Goal: Task Accomplishment & Management: Manage account settings

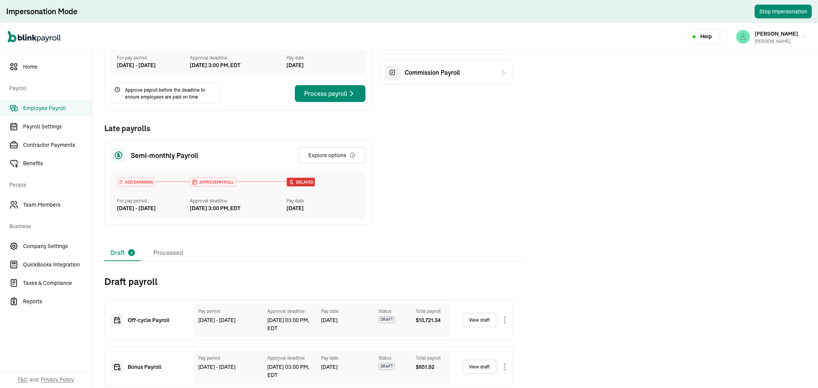
scroll to position [252, 0]
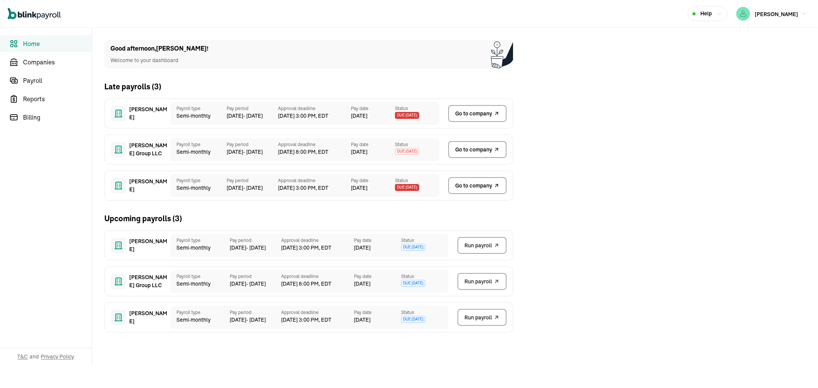
click at [469, 194] on link "Go to company" at bounding box center [477, 185] width 58 height 17
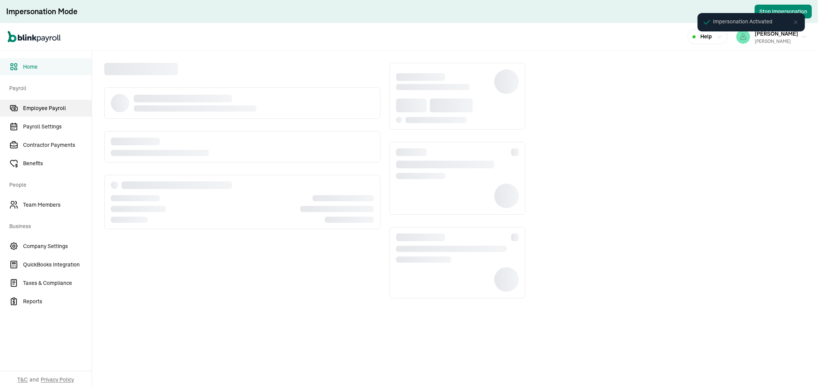
click at [44, 104] on span "Employee Payroll" at bounding box center [57, 108] width 69 height 8
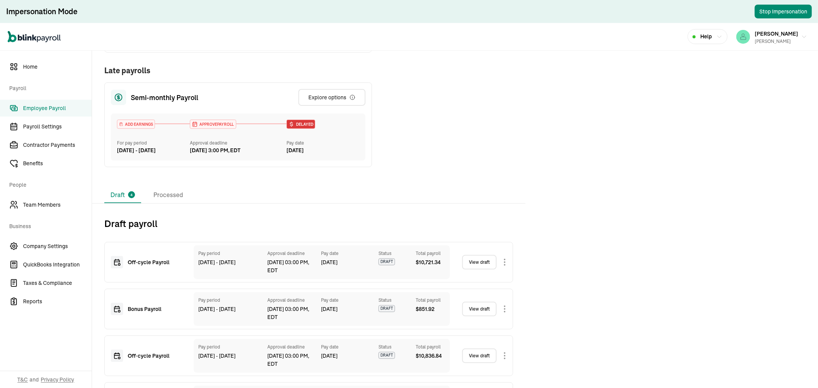
scroll to position [252, 0]
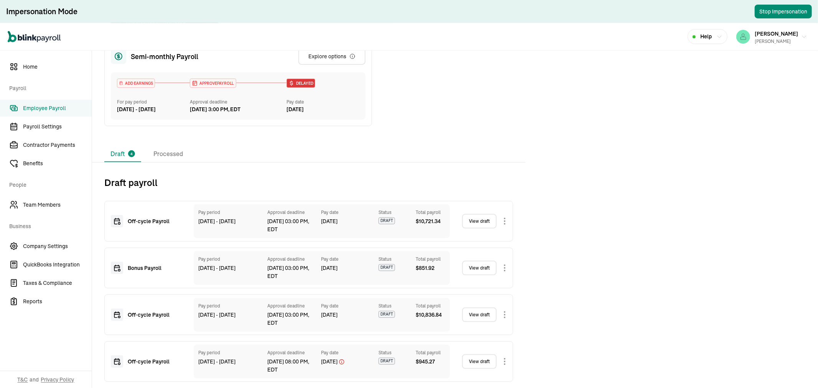
click at [481, 220] on link "View draft" at bounding box center [479, 221] width 35 height 15
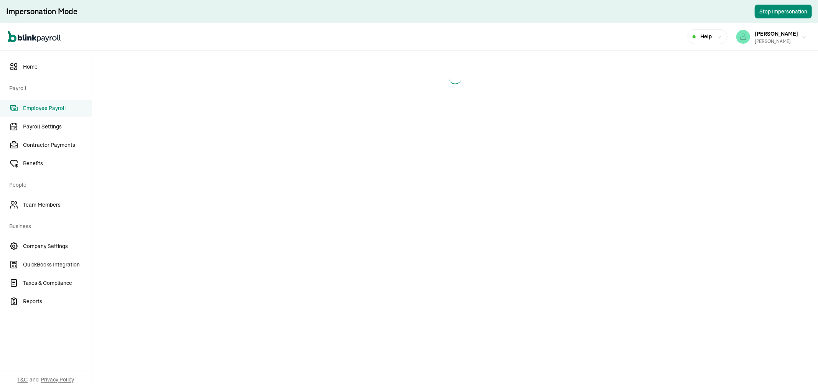
select select "direct_deposit"
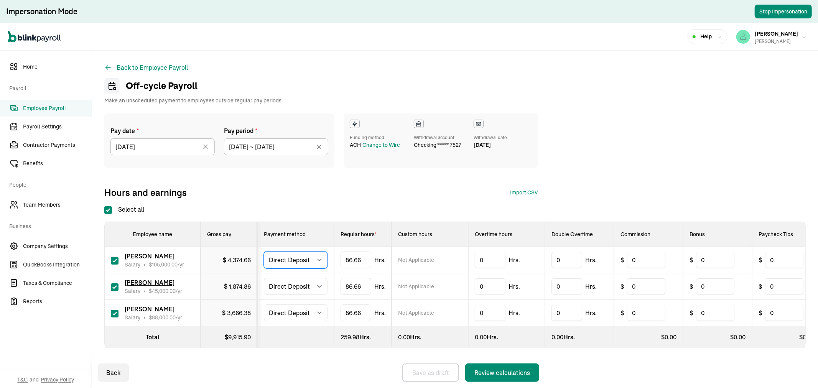
click at [304, 259] on select "Select method Direct Deposit Cash/Check" at bounding box center [296, 260] width 64 height 17
select select "manual"
click at [264, 252] on select "Select method Direct Deposit Cash/Check" at bounding box center [296, 260] width 64 height 17
click at [291, 288] on select "Select method Direct Deposit Cash/Check" at bounding box center [296, 286] width 64 height 17
select select "manual"
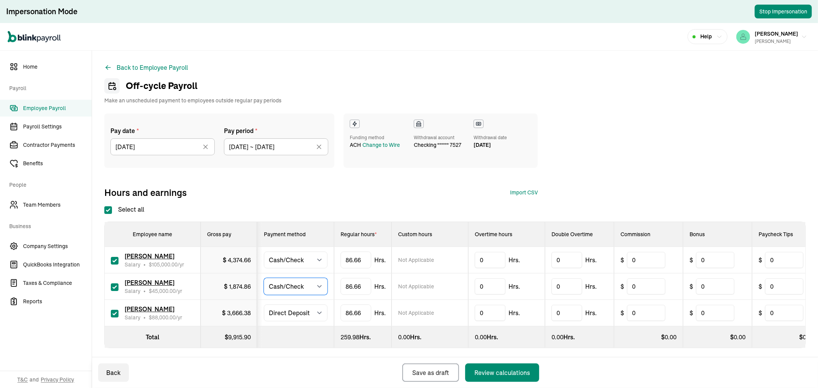
click at [264, 278] on select "Select method Direct Deposit Cash/Check" at bounding box center [296, 286] width 64 height 17
click at [286, 313] on select "Select method Direct Deposit Cash/Check" at bounding box center [296, 312] width 64 height 17
select select "manual"
click at [264, 304] on select "Select method Direct Deposit Cash/Check" at bounding box center [296, 312] width 64 height 17
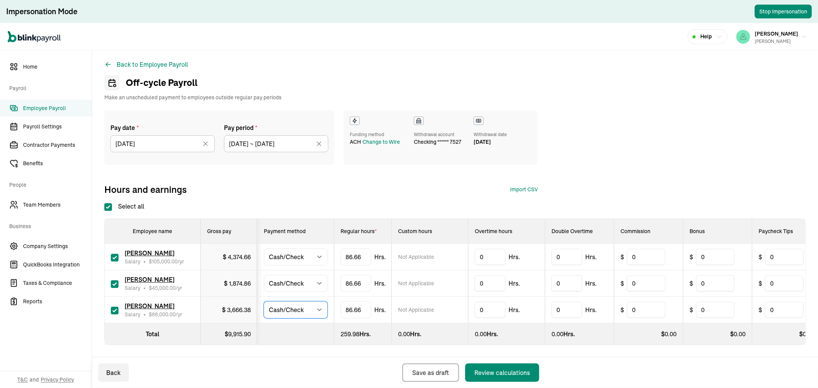
scroll to position [9, 0]
click at [507, 377] on div "Review calculations" at bounding box center [502, 372] width 56 height 9
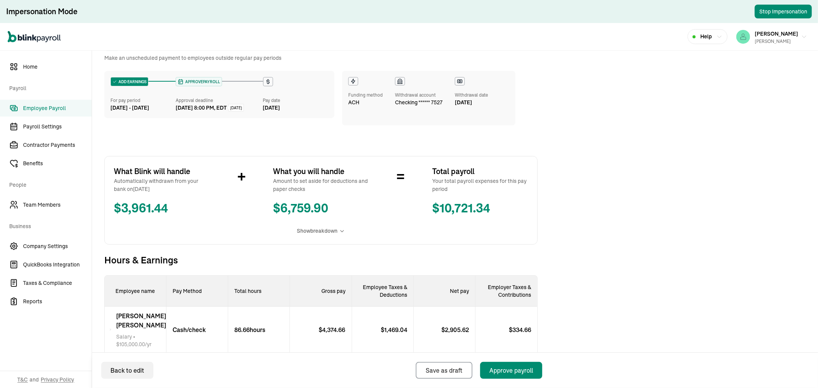
scroll to position [85, 0]
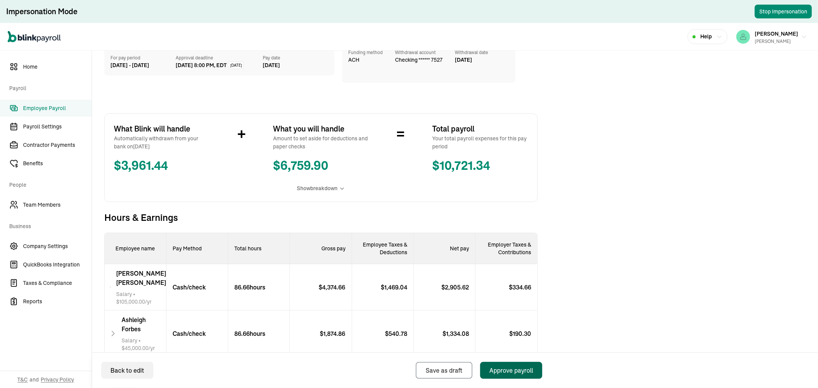
click at [523, 369] on div "Approve payroll" at bounding box center [511, 370] width 44 height 9
select select "manual"
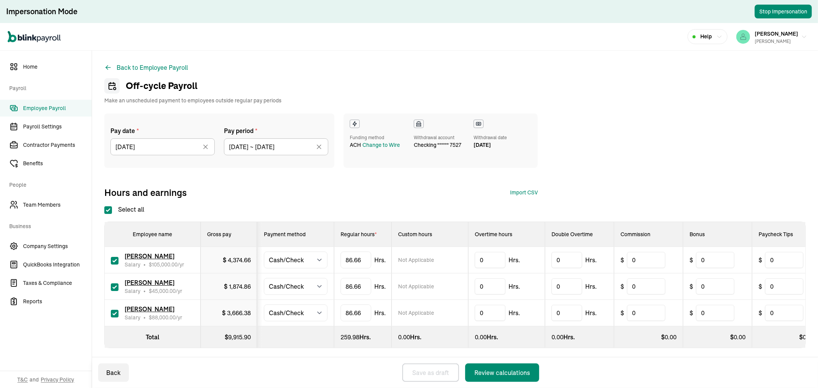
checkbox input "true"
click at [170, 152] on input "10/01/2025" at bounding box center [162, 146] width 104 height 17
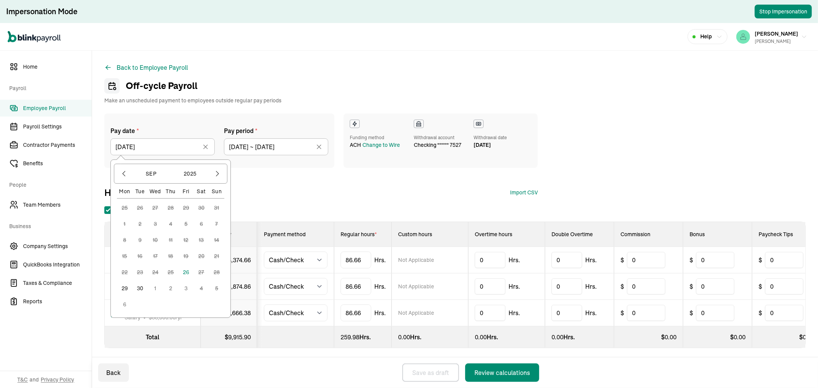
click at [139, 290] on button "30" at bounding box center [139, 288] width 15 height 15
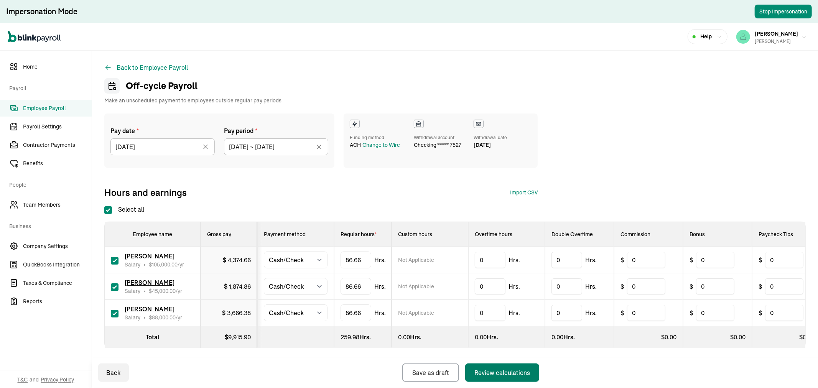
click at [505, 369] on div "Review calculations" at bounding box center [502, 372] width 56 height 9
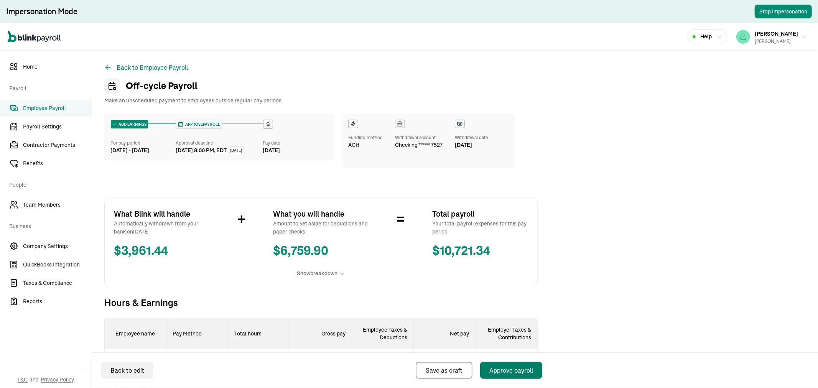
click at [530, 370] on div "Approve payroll" at bounding box center [511, 370] width 44 height 9
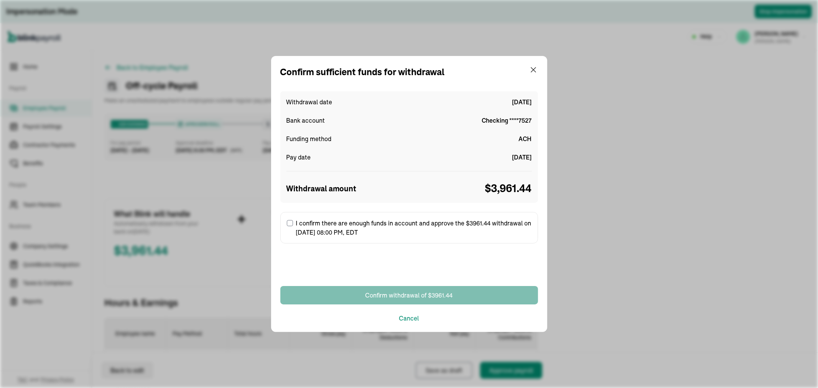
click at [290, 223] on input "I confirm there are enough funds in account and approve the $3961.44 withdrawal…" at bounding box center [290, 223] width 6 height 6
checkbox input "true"
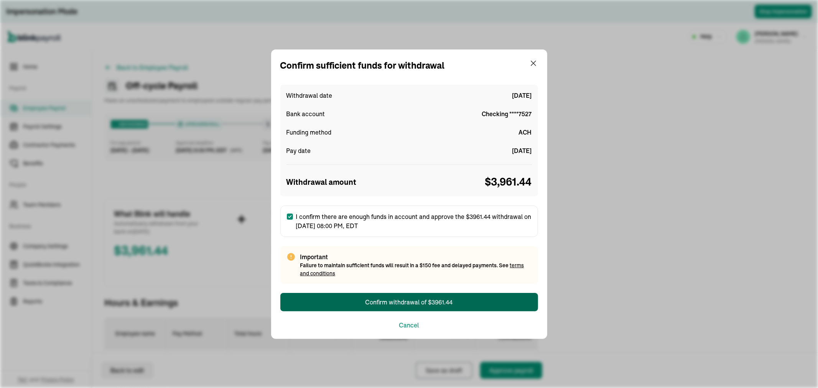
click at [359, 298] on button "Confirm withdrawal of $3961.44" at bounding box center [409, 302] width 258 height 18
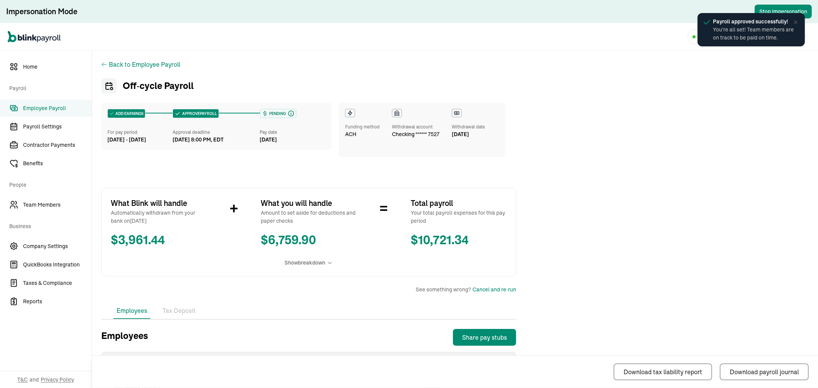
click at [56, 112] on span "Employee Payroll" at bounding box center [57, 108] width 69 height 8
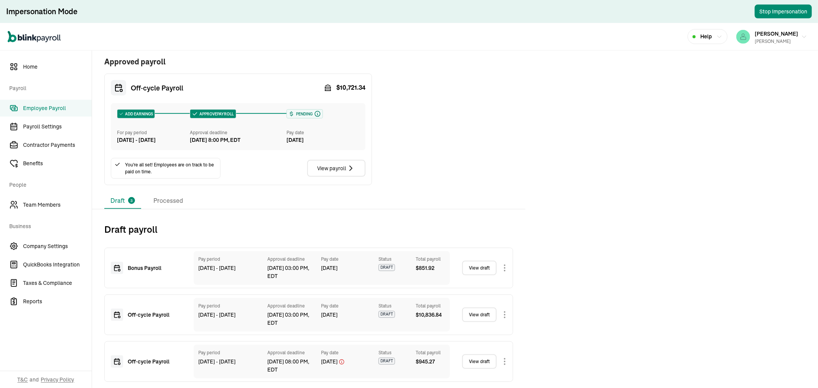
scroll to position [342, 0]
click at [492, 268] on link "View draft" at bounding box center [479, 268] width 35 height 15
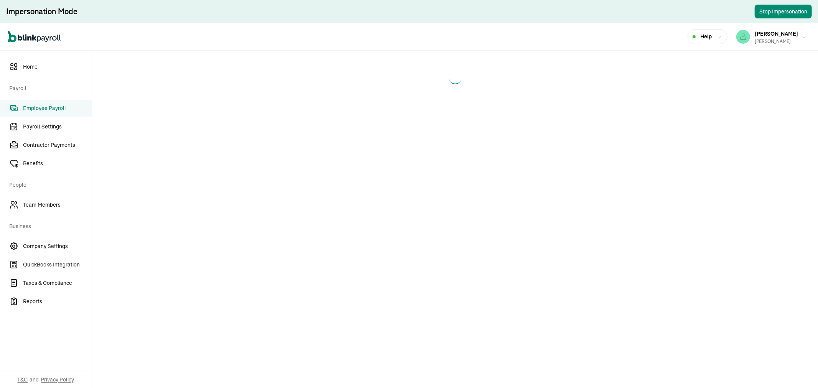
select select "manual"
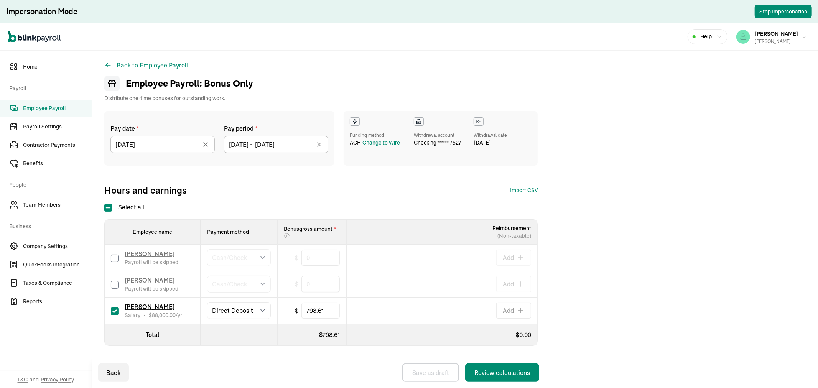
scroll to position [3, 0]
click at [131, 142] on input "10/01/2025" at bounding box center [162, 144] width 104 height 17
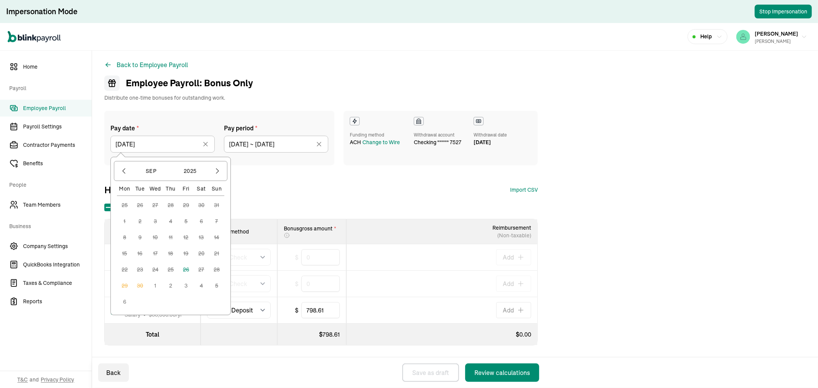
click at [283, 174] on div "Pay date * 10/01/2025 Sep 2025 Mon Tue Wed Thu Fri Sat Sun 25 26 27 28 29 30 31…" at bounding box center [454, 153] width 701 height 85
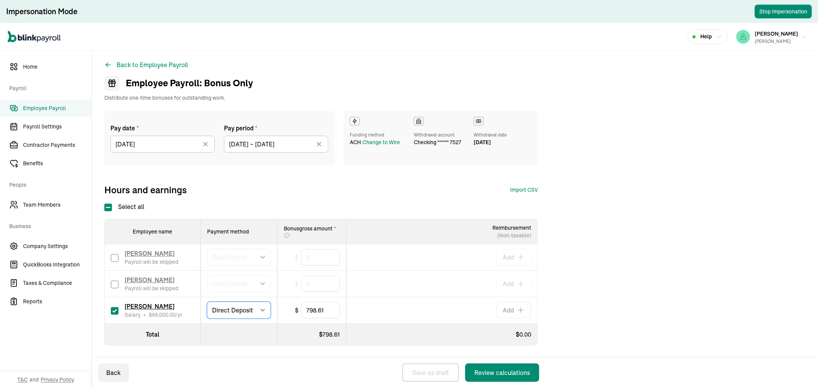
click at [265, 312] on select "Select method Direct Deposit Cash/Check" at bounding box center [239, 310] width 64 height 17
select select "manual"
click at [207, 302] on select "Select method Direct Deposit Cash/Check" at bounding box center [239, 310] width 64 height 17
click at [150, 140] on input "10/01/2025" at bounding box center [162, 144] width 104 height 17
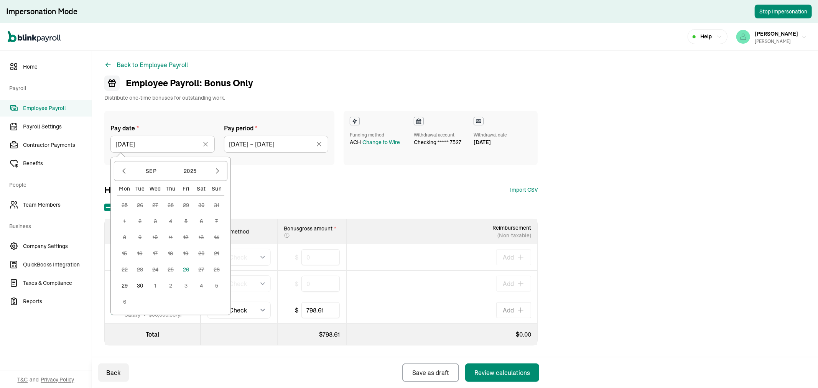
click at [142, 286] on button "30" at bounding box center [139, 285] width 15 height 15
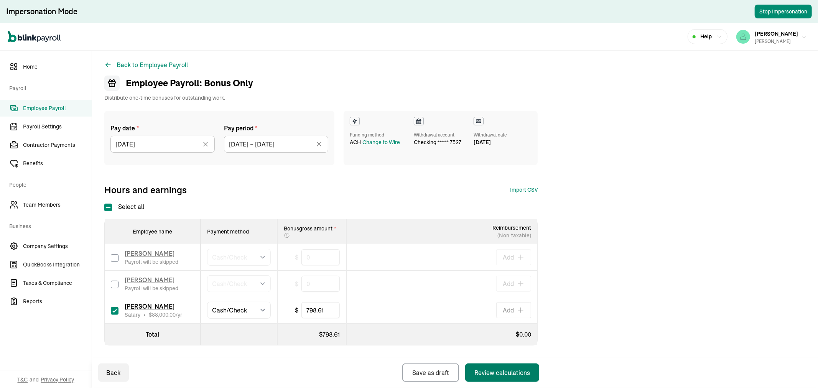
click at [506, 373] on div "Review calculations" at bounding box center [502, 372] width 56 height 9
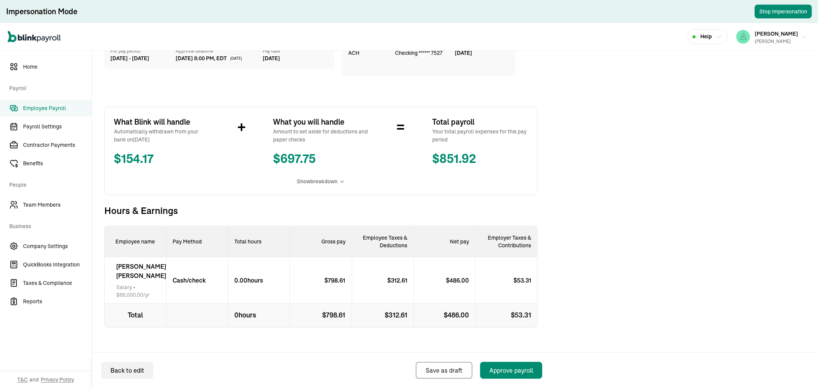
scroll to position [93, 0]
click at [507, 369] on div "Approve payroll" at bounding box center [511, 370] width 44 height 9
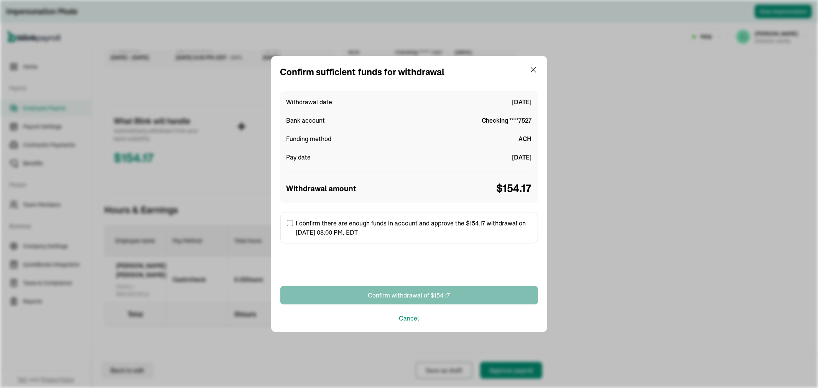
click at [288, 221] on input "I confirm there are enough funds in account and approve the $154.17 withdrawal …" at bounding box center [290, 223] width 6 height 6
checkbox input "true"
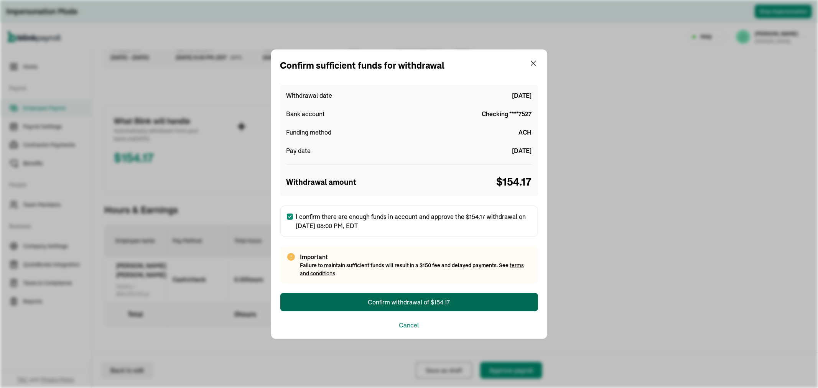
click at [308, 300] on button "Confirm withdrawal of $154.17" at bounding box center [409, 302] width 258 height 18
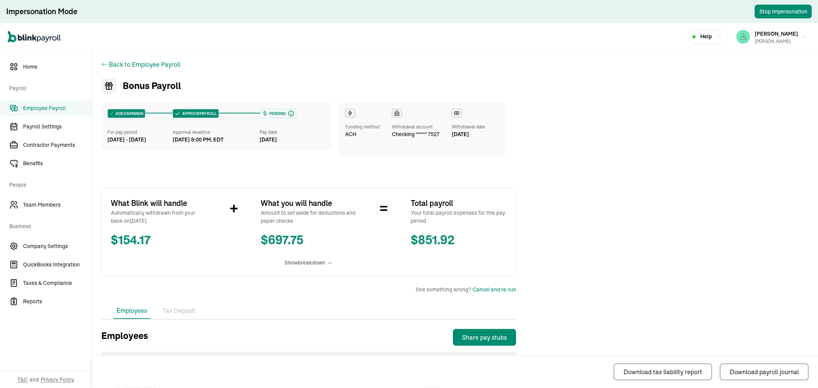
click at [318, 260] on span "Show breakdown" at bounding box center [305, 263] width 41 height 8
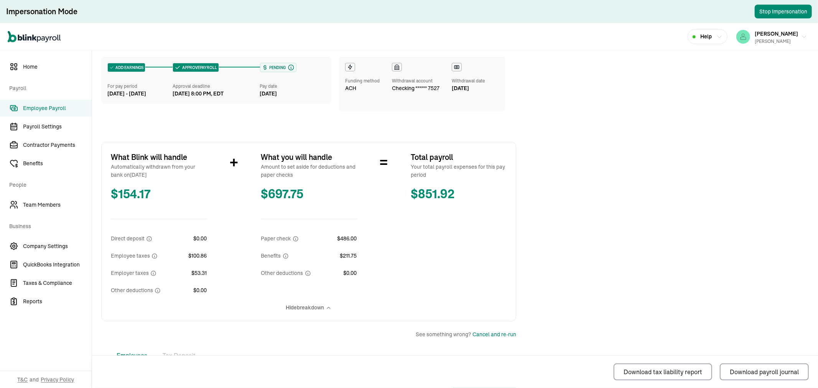
scroll to position [89, 0]
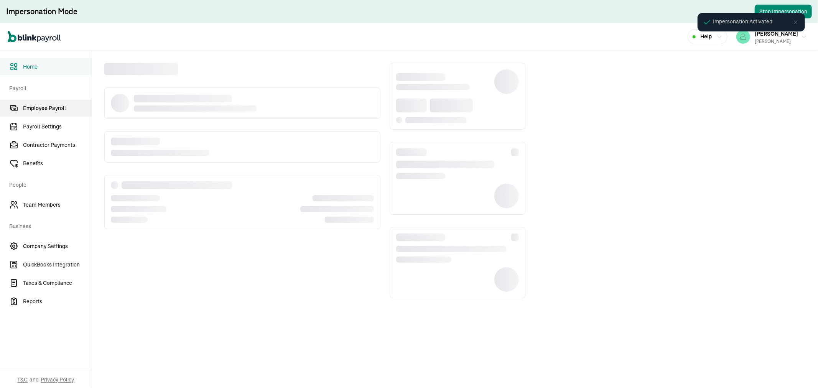
click at [44, 104] on span "Employee Payroll" at bounding box center [57, 108] width 69 height 8
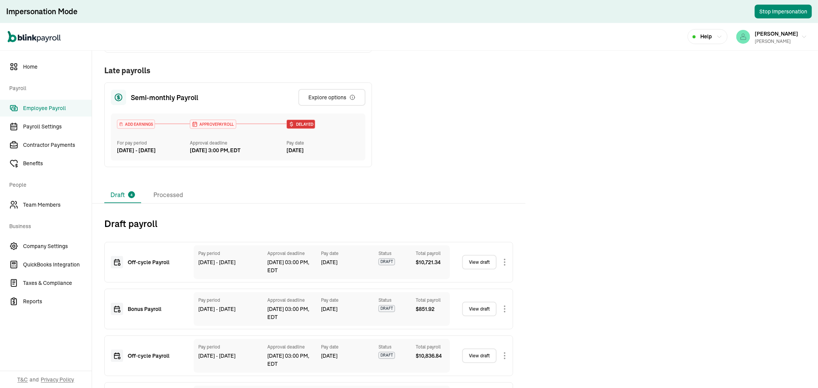
scroll to position [252, 0]
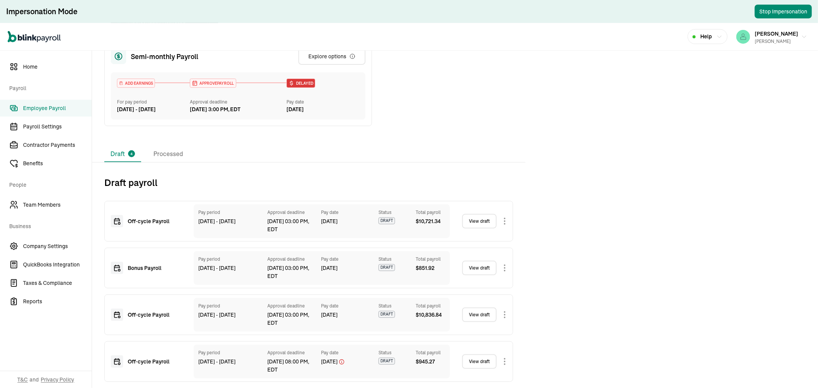
click at [481, 220] on link "View draft" at bounding box center [479, 221] width 35 height 15
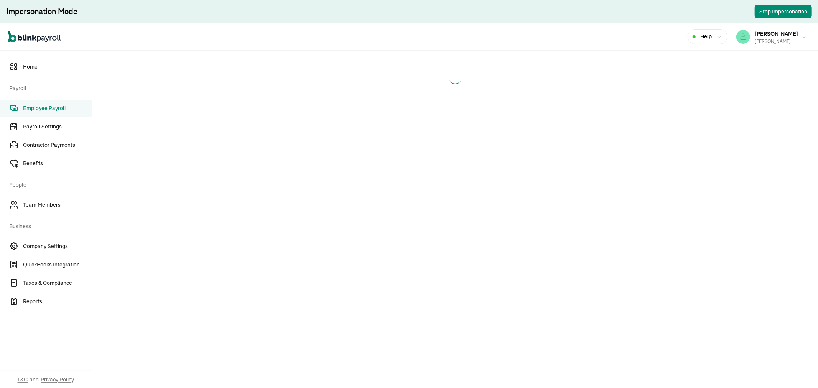
select select "direct_deposit"
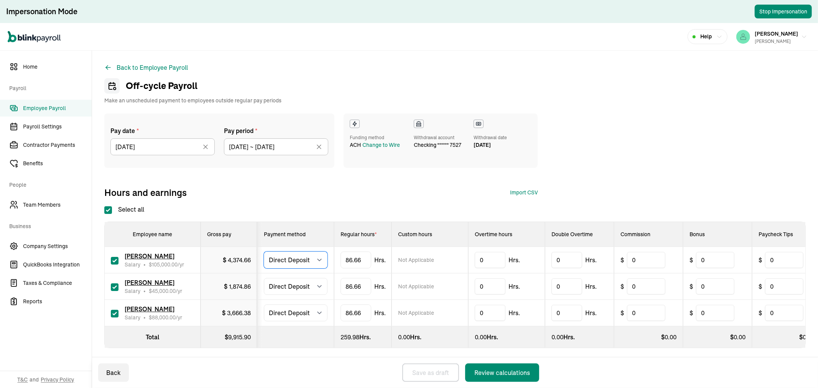
click at [304, 259] on select "Select method Direct Deposit Cash/Check" at bounding box center [296, 260] width 64 height 17
select select "manual"
click at [264, 252] on select "Select method Direct Deposit Cash/Check" at bounding box center [296, 260] width 64 height 17
click at [291, 288] on select "Select method Direct Deposit Cash/Check" at bounding box center [296, 286] width 64 height 17
select select "manual"
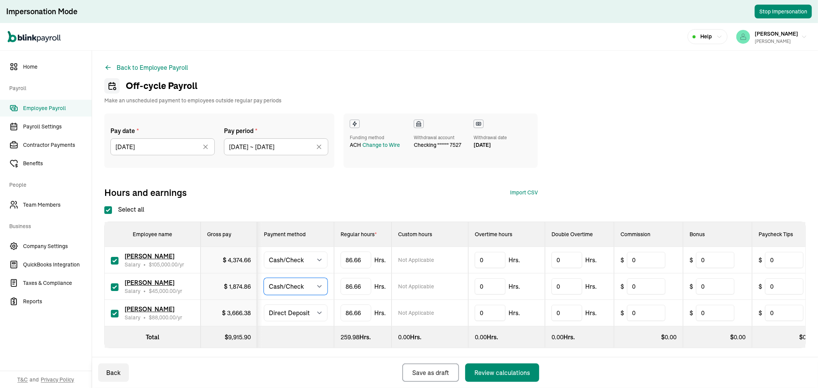
click at [264, 278] on select "Select method Direct Deposit Cash/Check" at bounding box center [296, 286] width 64 height 17
click at [286, 313] on select "Select method Direct Deposit Cash/Check" at bounding box center [296, 312] width 64 height 17
select select "manual"
click at [264, 304] on select "Select method Direct Deposit Cash/Check" at bounding box center [296, 312] width 64 height 17
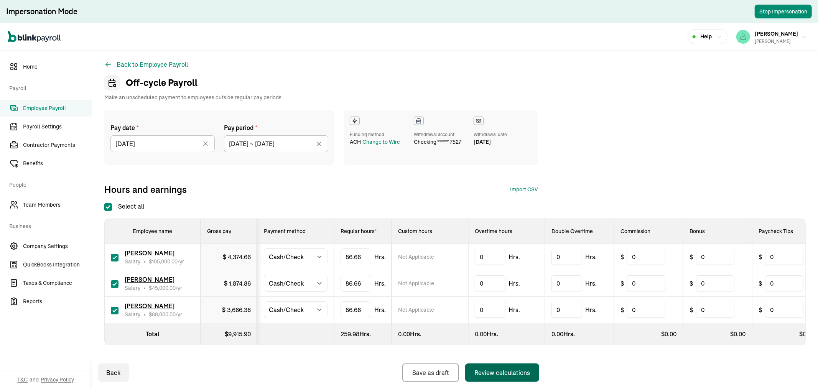
click at [507, 377] on div "Review calculations" at bounding box center [502, 372] width 56 height 9
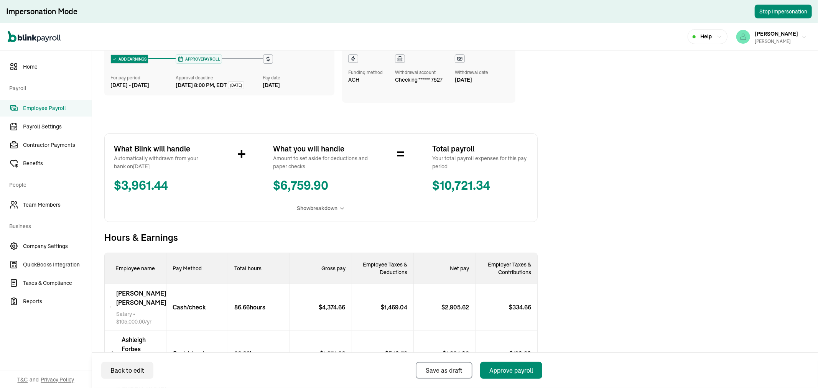
scroll to position [85, 0]
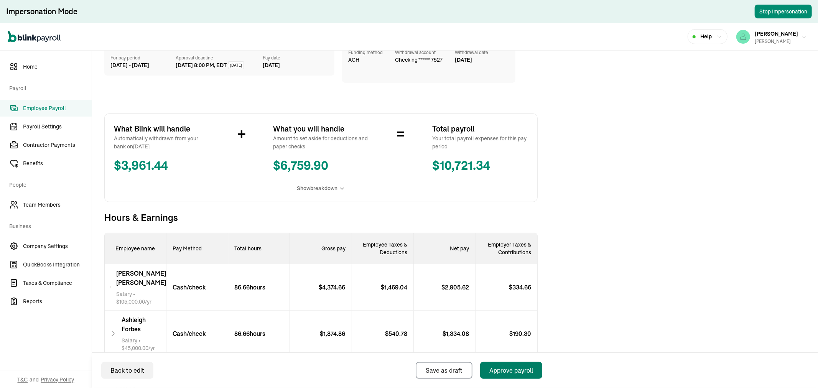
click at [523, 369] on div "Approve payroll" at bounding box center [511, 370] width 44 height 9
select select "manual"
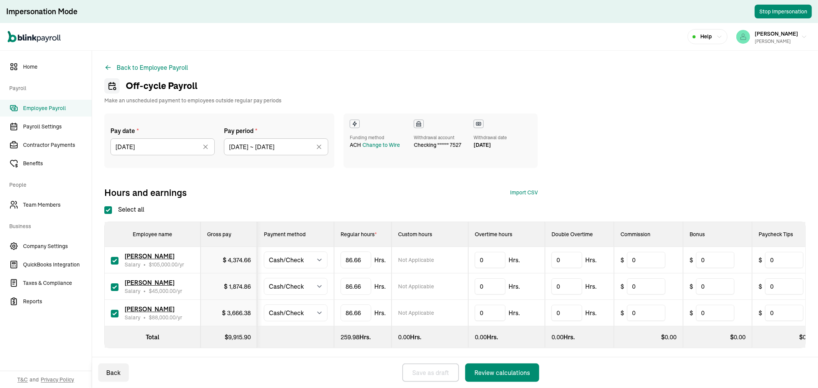
checkbox input "true"
click at [170, 152] on input "10/01/2025" at bounding box center [162, 146] width 104 height 17
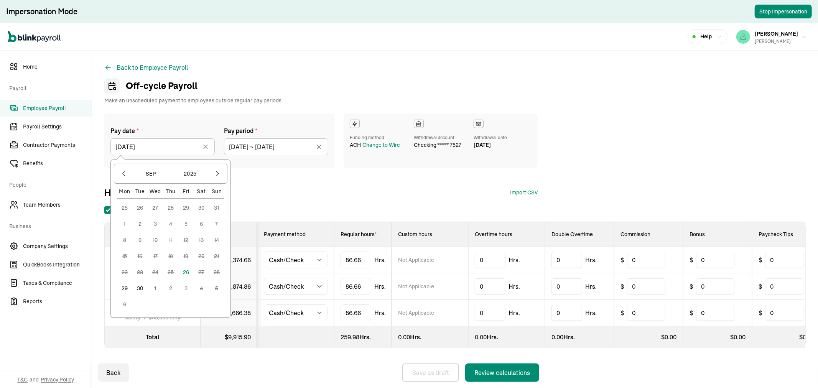
click at [139, 290] on button "30" at bounding box center [139, 288] width 15 height 15
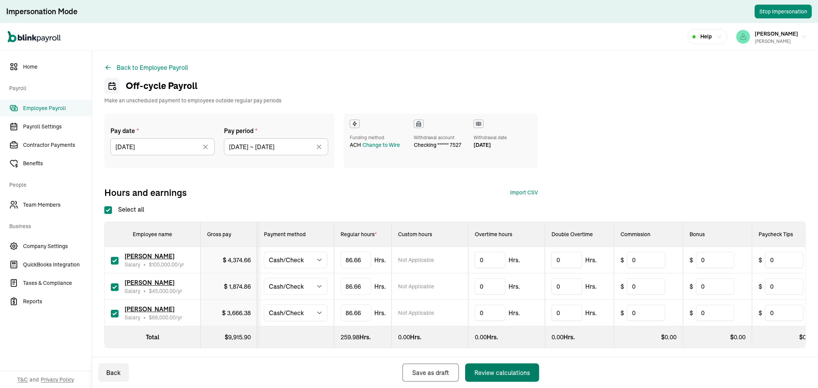
click at [505, 369] on div "Review calculations" at bounding box center [502, 372] width 56 height 9
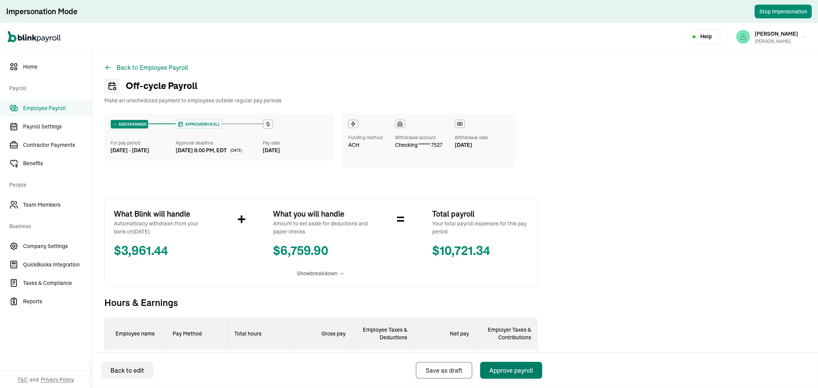
click at [530, 370] on div "Approve payroll" at bounding box center [511, 370] width 44 height 9
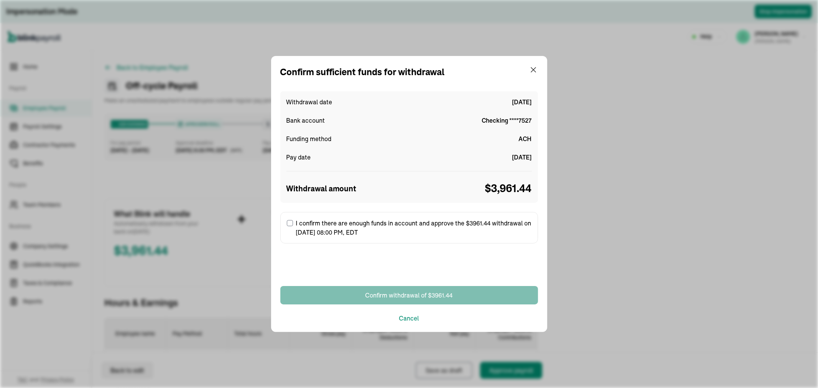
click at [290, 223] on input "I confirm there are enough funds in account and approve the $3961.44 withdrawal…" at bounding box center [290, 223] width 6 height 6
checkbox input "true"
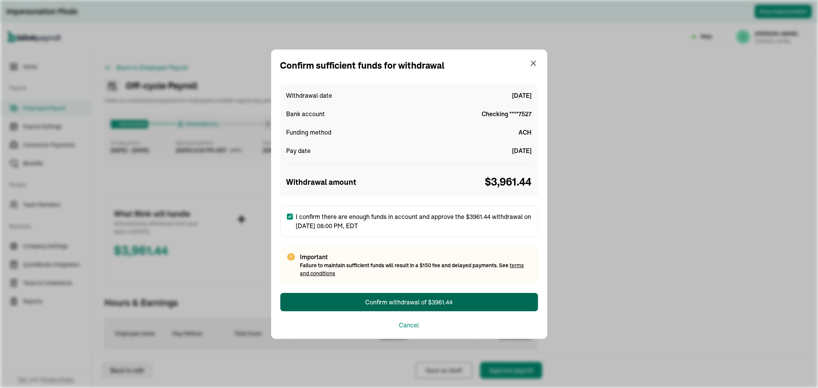
click at [359, 298] on button "Confirm withdrawal of $3961.44" at bounding box center [409, 302] width 258 height 18
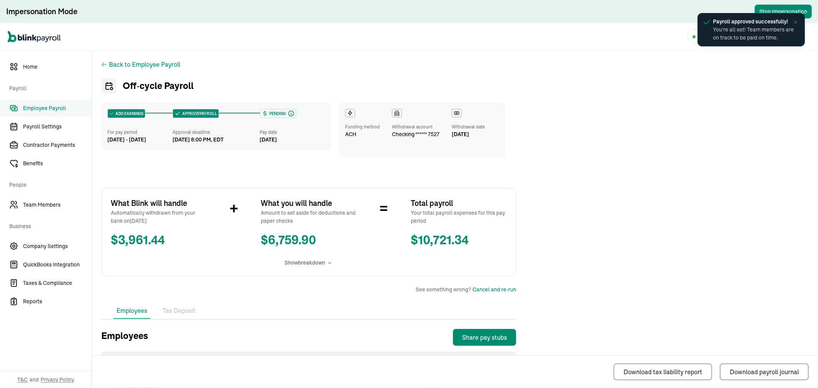
click at [56, 112] on span "Employee Payroll" at bounding box center [57, 108] width 69 height 8
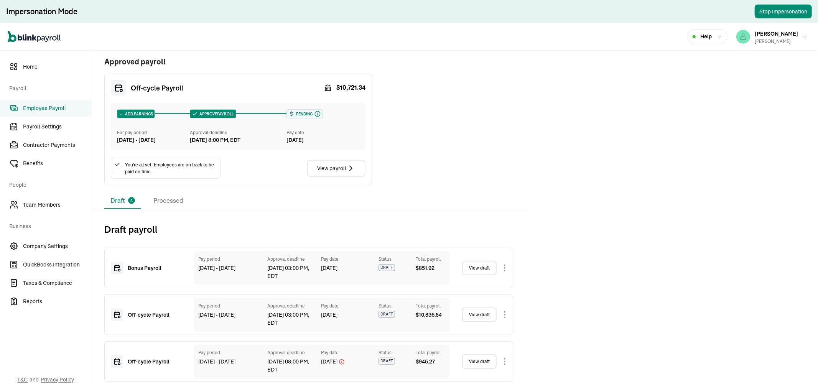
scroll to position [342, 0]
click at [492, 268] on link "View draft" at bounding box center [479, 268] width 35 height 15
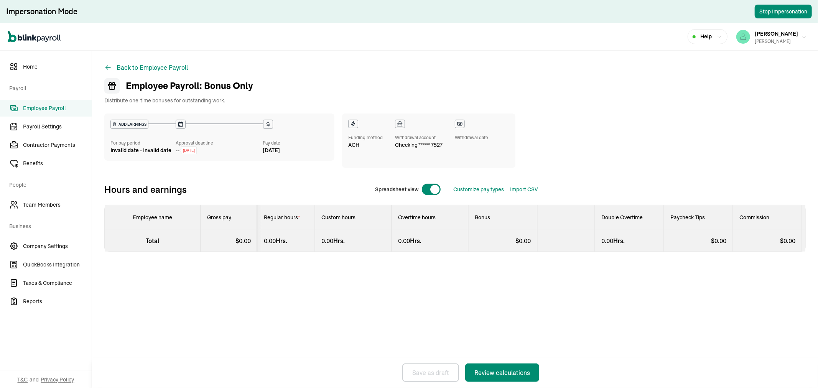
select select "manual"
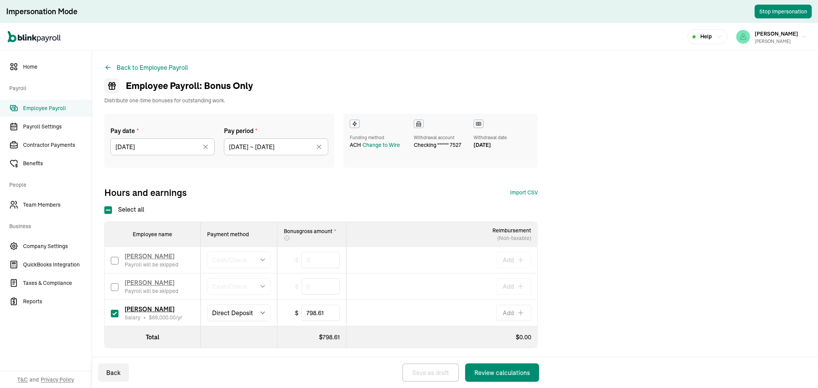
scroll to position [3, 0]
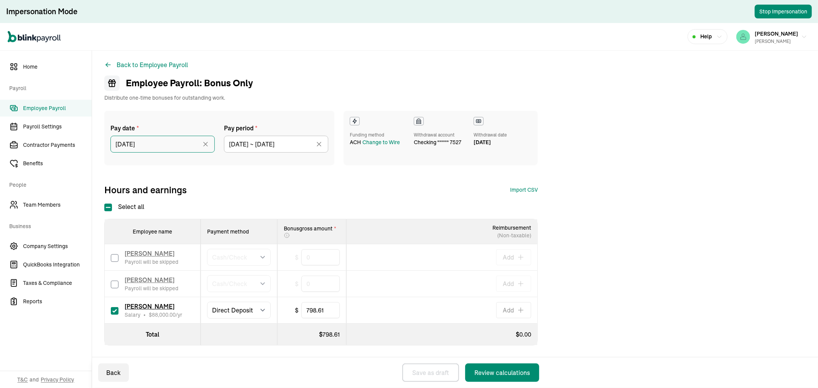
click at [131, 142] on input "10/01/2025" at bounding box center [162, 144] width 104 height 17
click at [283, 174] on div "Pay date * 10/01/2025 Sep 2025 Mon Tue Wed Thu Fri Sat Sun 25 26 27 28 29 30 31…" at bounding box center [454, 153] width 701 height 85
click at [265, 312] on select "Select method Direct Deposit Cash/Check" at bounding box center [239, 310] width 64 height 17
select select "manual"
click at [207, 302] on select "Select method Direct Deposit Cash/Check" at bounding box center [239, 310] width 64 height 17
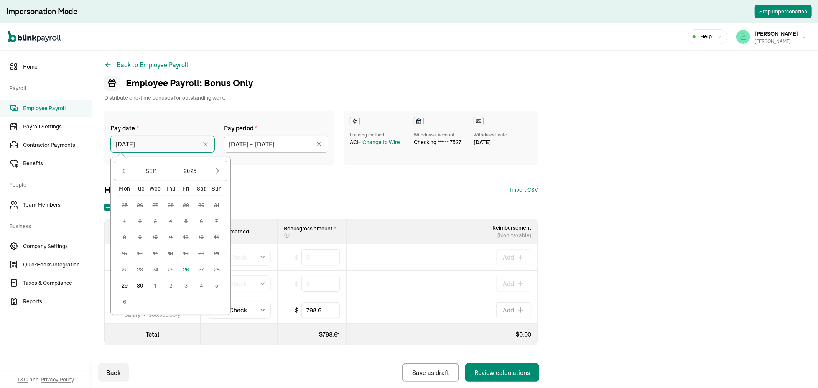
click at [150, 140] on input "10/01/2025" at bounding box center [162, 144] width 104 height 17
click at [142, 286] on button "30" at bounding box center [139, 285] width 15 height 15
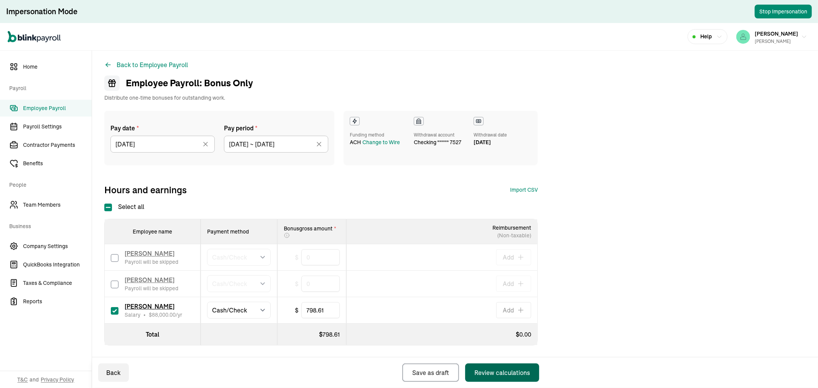
click at [506, 373] on div "Review calculations" at bounding box center [502, 372] width 56 height 9
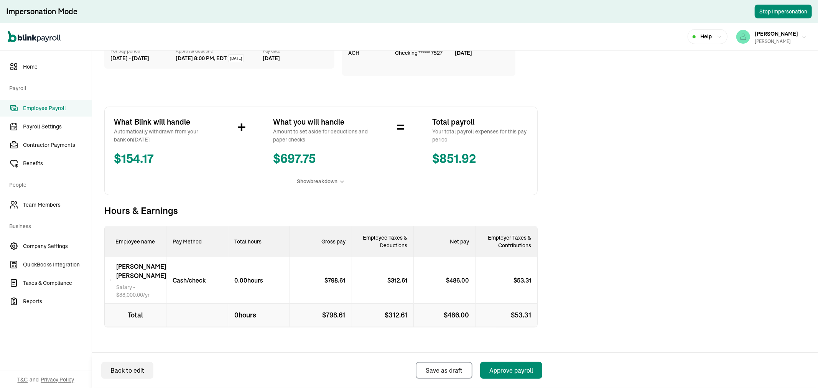
scroll to position [93, 0]
click at [507, 369] on div "Approve payroll" at bounding box center [511, 370] width 44 height 9
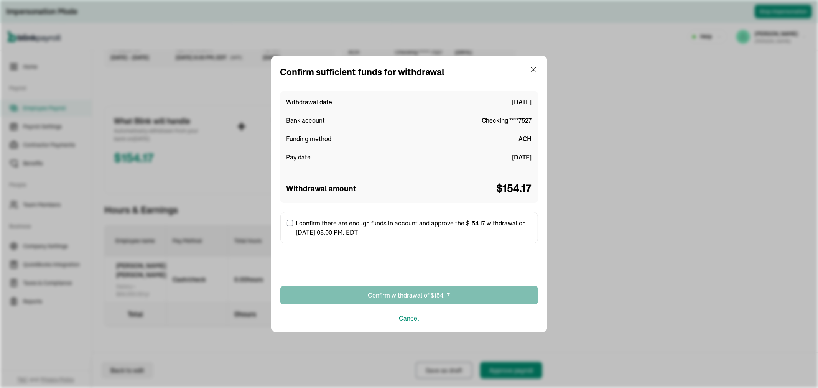
click at [288, 221] on input "I confirm there are enough funds in account and approve the $154.17 withdrawal …" at bounding box center [290, 223] width 6 height 6
checkbox input "true"
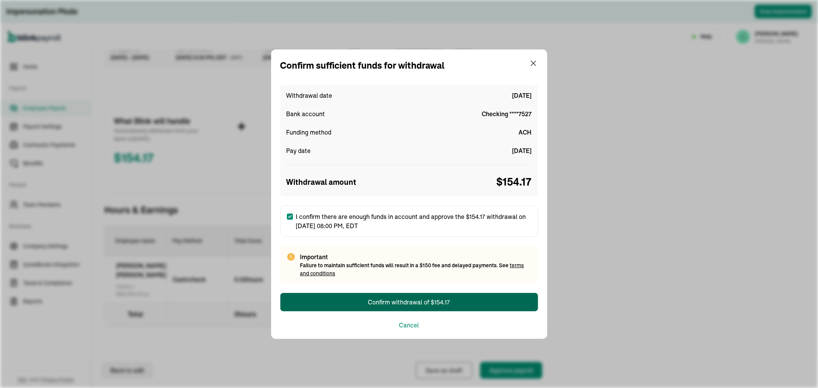
click at [308, 300] on button "Confirm withdrawal of $154.17" at bounding box center [409, 302] width 258 height 18
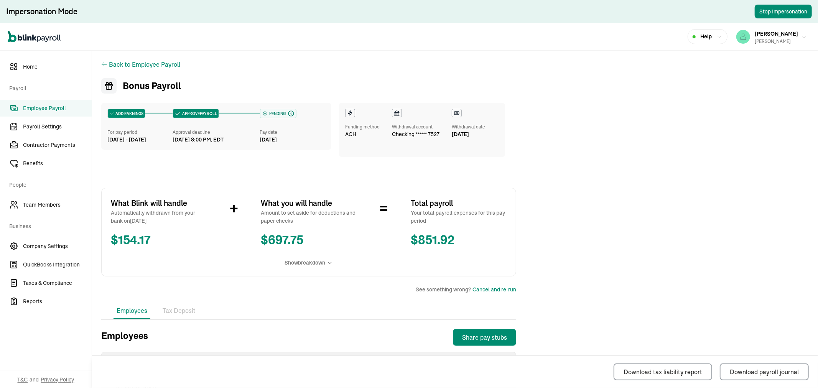
click at [318, 260] on span "Show breakdown" at bounding box center [305, 263] width 41 height 8
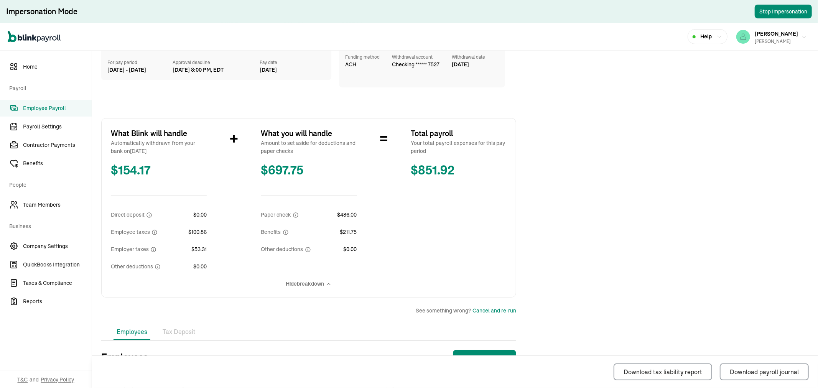
scroll to position [89, 0]
